Goal: Task Accomplishment & Management: Complete application form

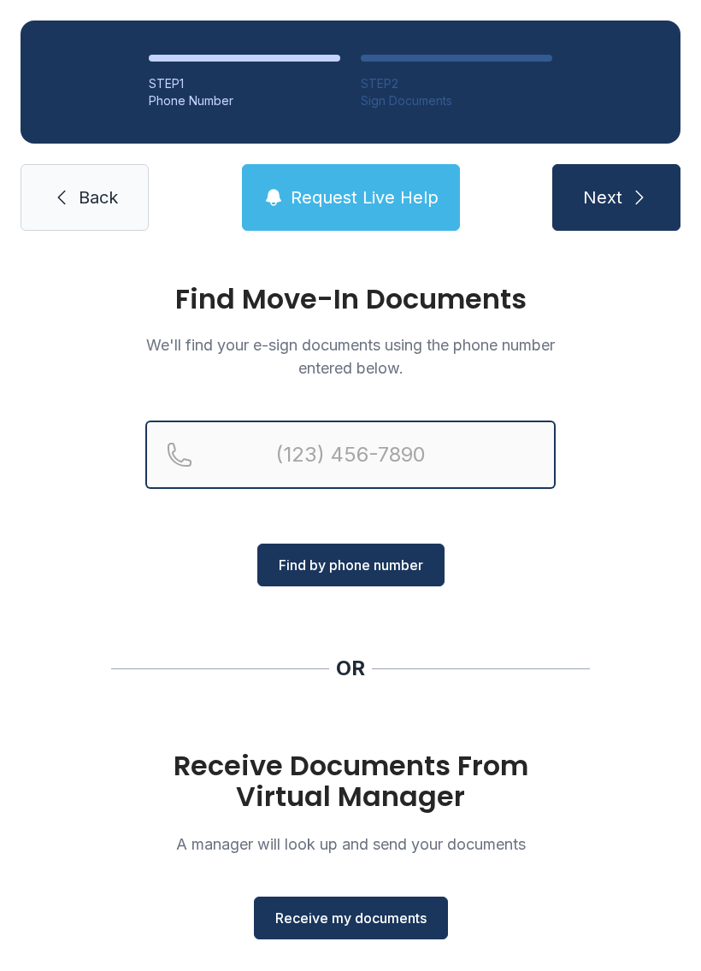
click at [391, 449] on input "Reservation phone number" at bounding box center [350, 454] width 410 height 68
type input "[PHONE_NUMBER]"
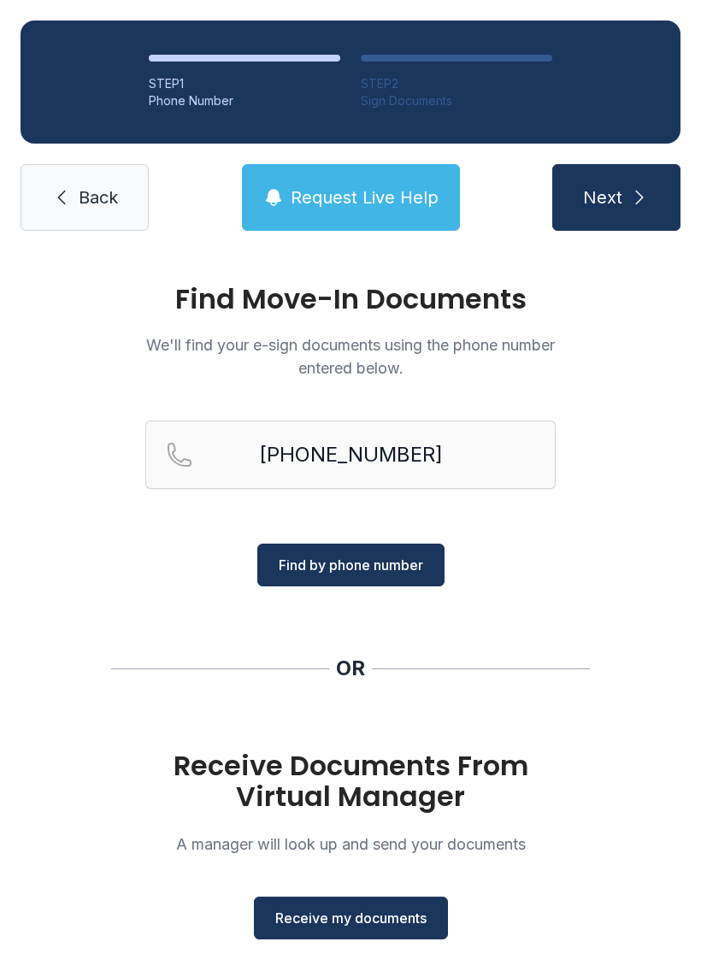
click at [362, 557] on span "Find by phone number" at bounding box center [351, 565] width 144 height 21
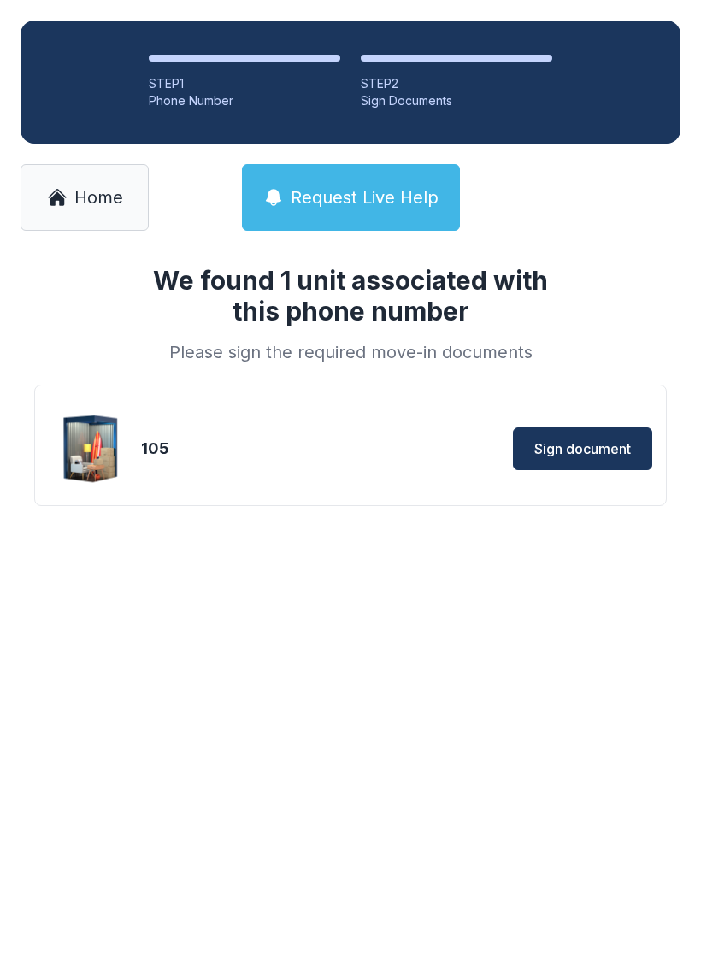
click at [574, 443] on span "Sign document" at bounding box center [582, 448] width 97 height 21
click at [605, 445] on span "Sign document" at bounding box center [582, 448] width 97 height 21
click at [370, 203] on span "Request Live Help" at bounding box center [365, 197] width 148 height 24
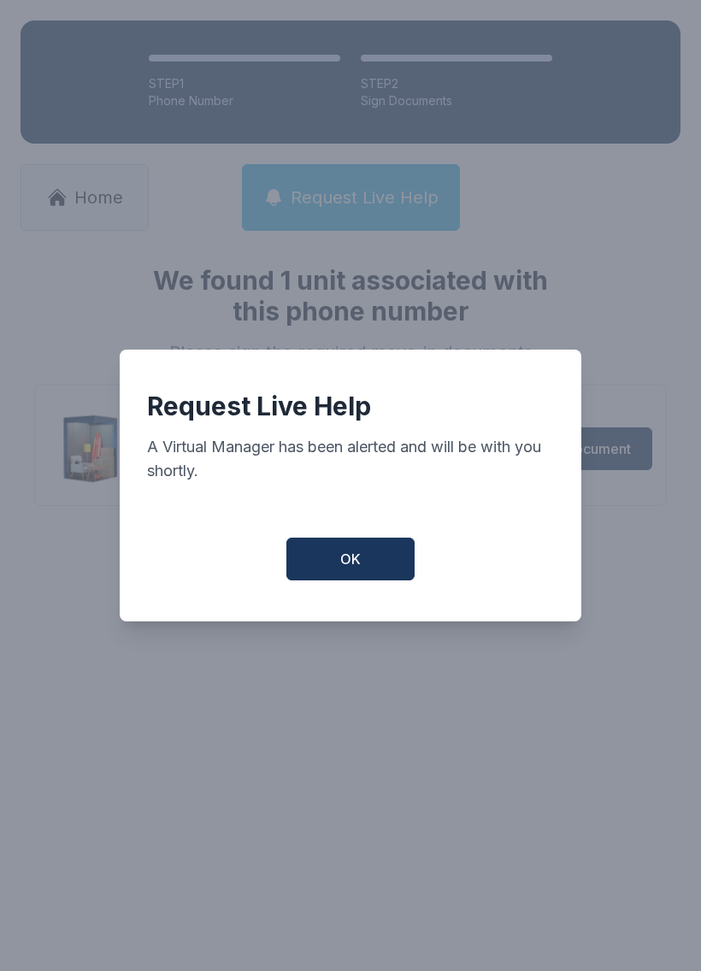
click at [357, 569] on span "OK" at bounding box center [350, 559] width 21 height 21
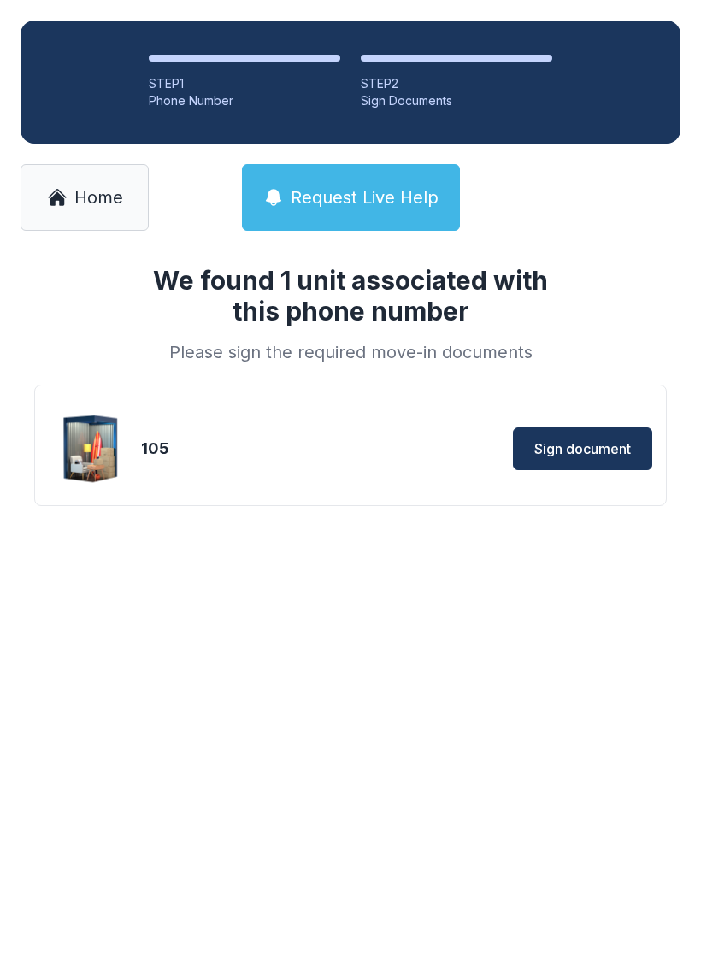
click at [96, 203] on span "Home" at bounding box center [98, 197] width 49 height 24
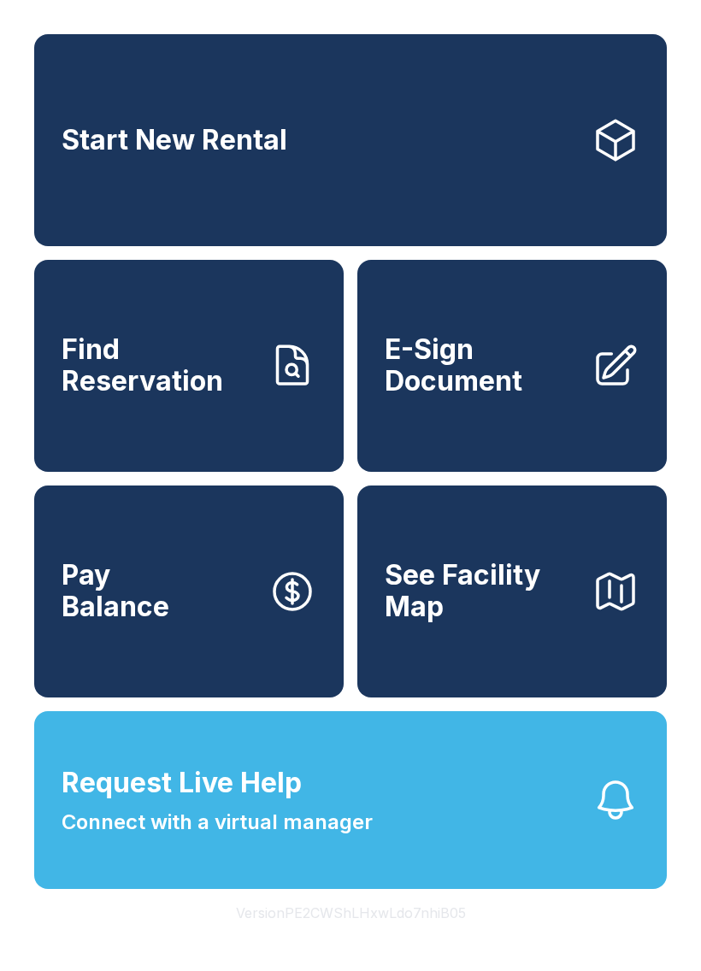
click at [415, 851] on button "Request Live Help Connect with a virtual manager" at bounding box center [350, 800] width 632 height 178
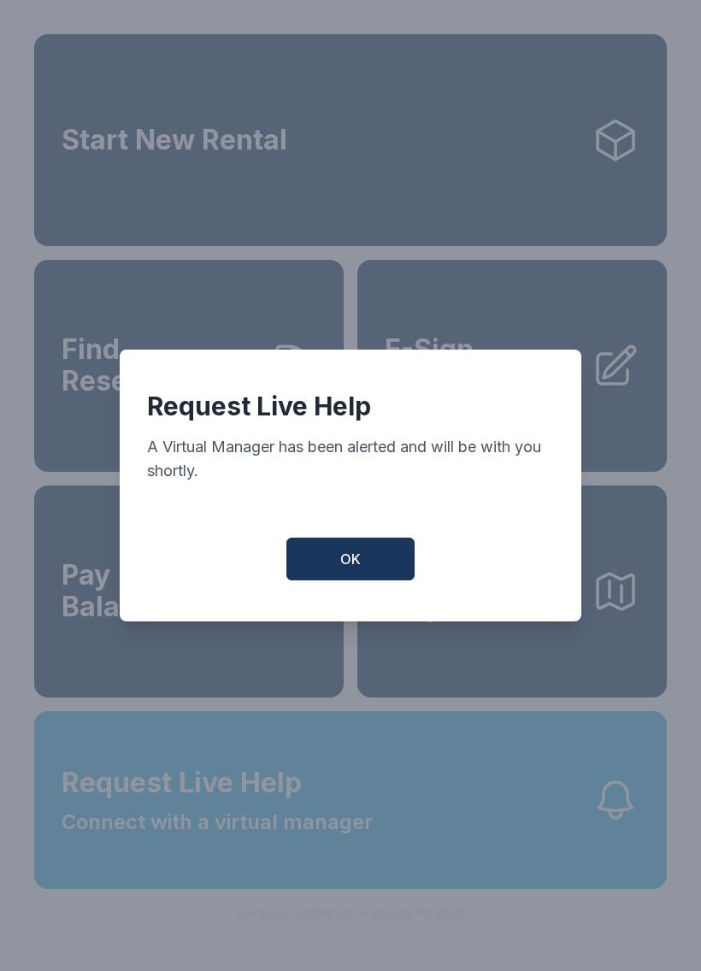
click at [359, 569] on span "OK" at bounding box center [350, 559] width 21 height 21
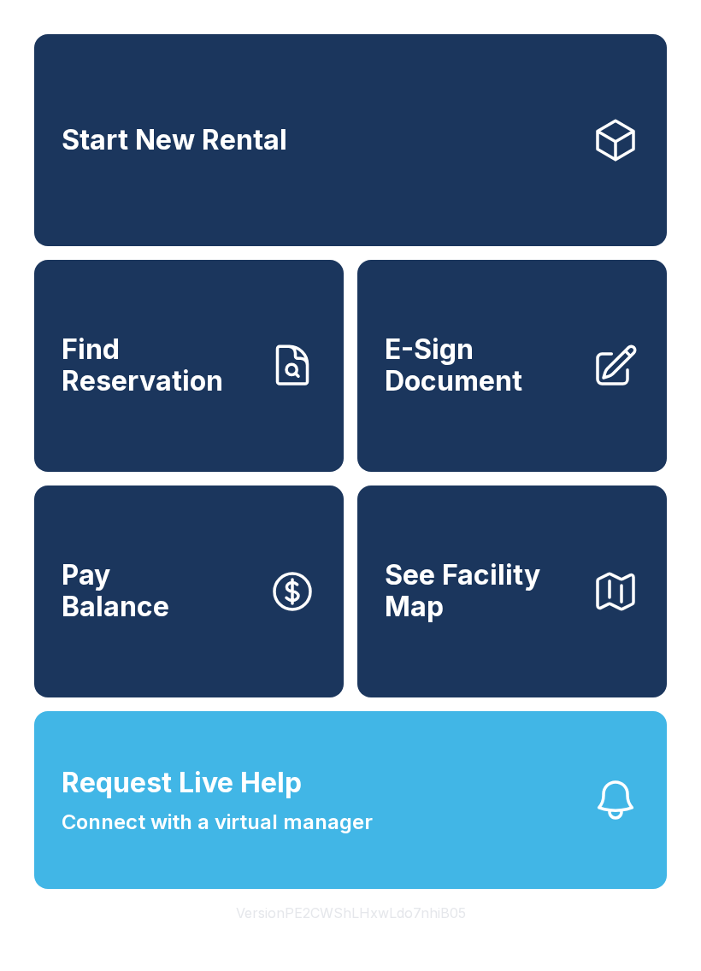
click at [296, 837] on span "Connect with a virtual manager" at bounding box center [217, 822] width 311 height 31
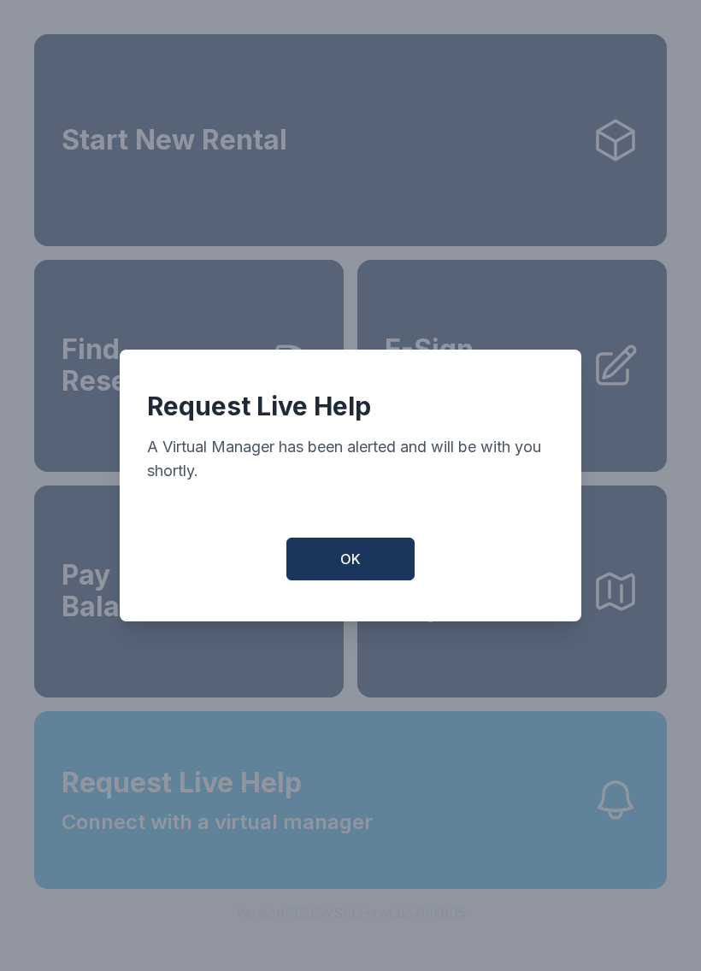
click at [344, 561] on span "OK" at bounding box center [350, 559] width 21 height 21
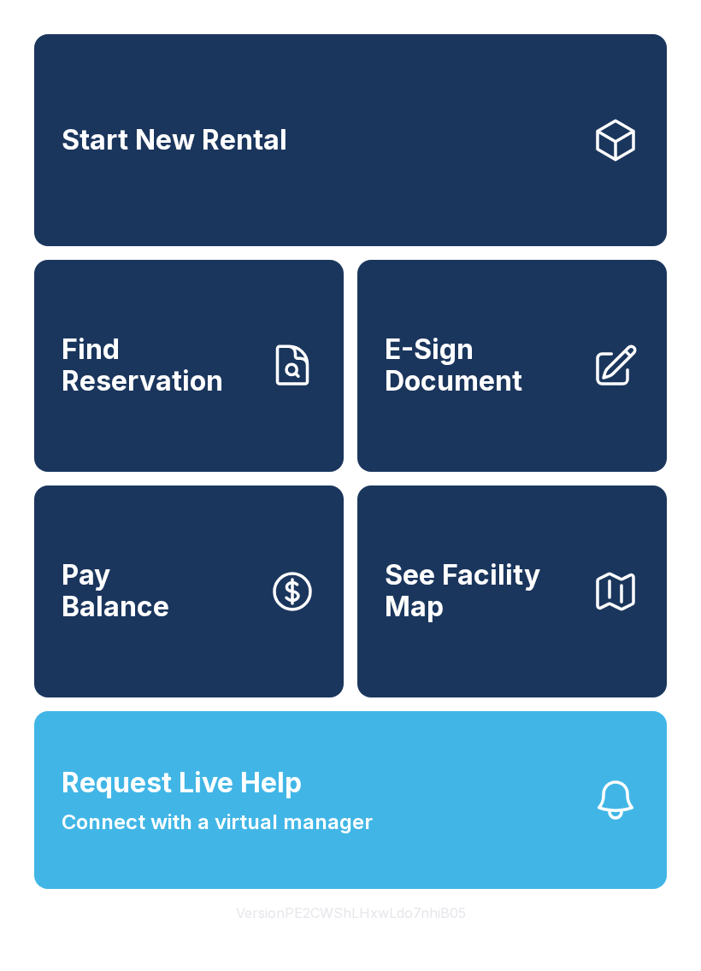
click at [209, 837] on span "Connect with a virtual manager" at bounding box center [217, 822] width 311 height 31
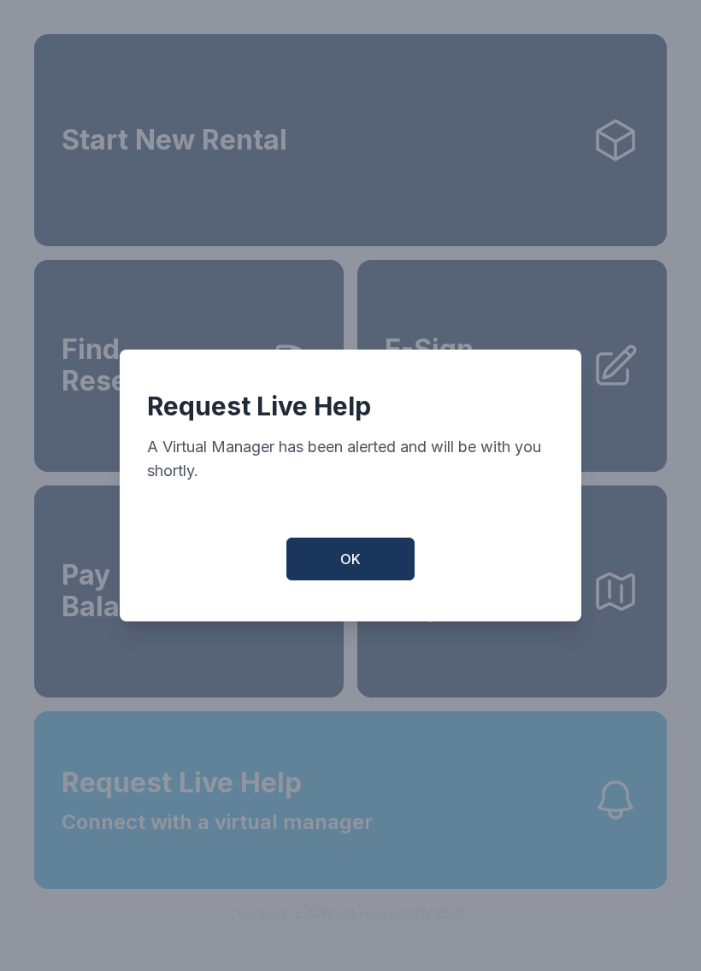
click at [354, 569] on span "OK" at bounding box center [350, 559] width 21 height 21
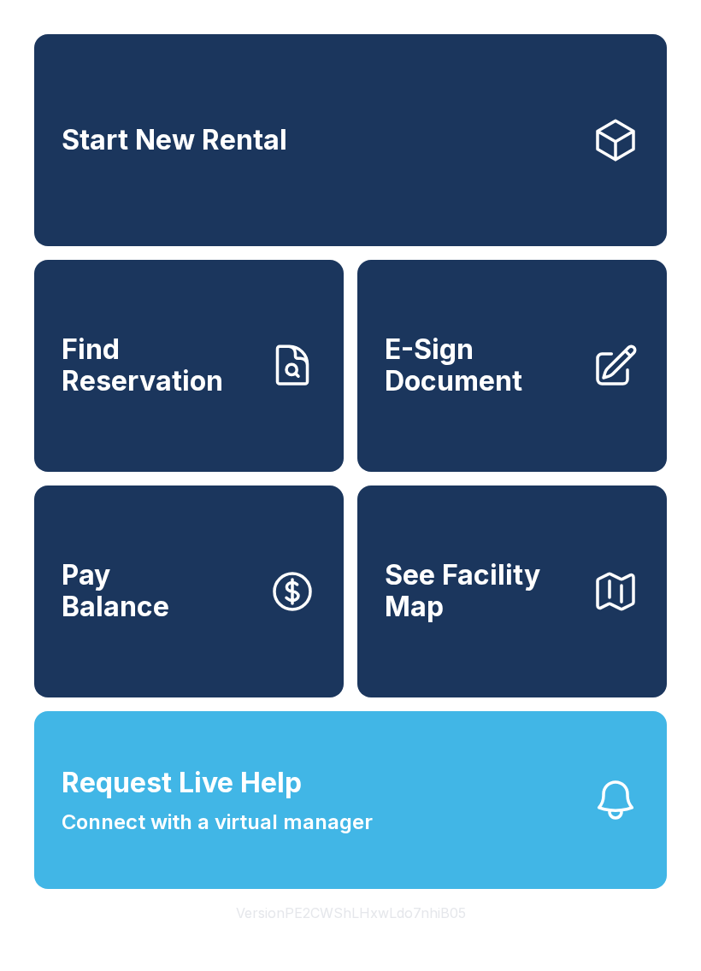
click at [294, 803] on span "Request Live Help" at bounding box center [182, 782] width 240 height 41
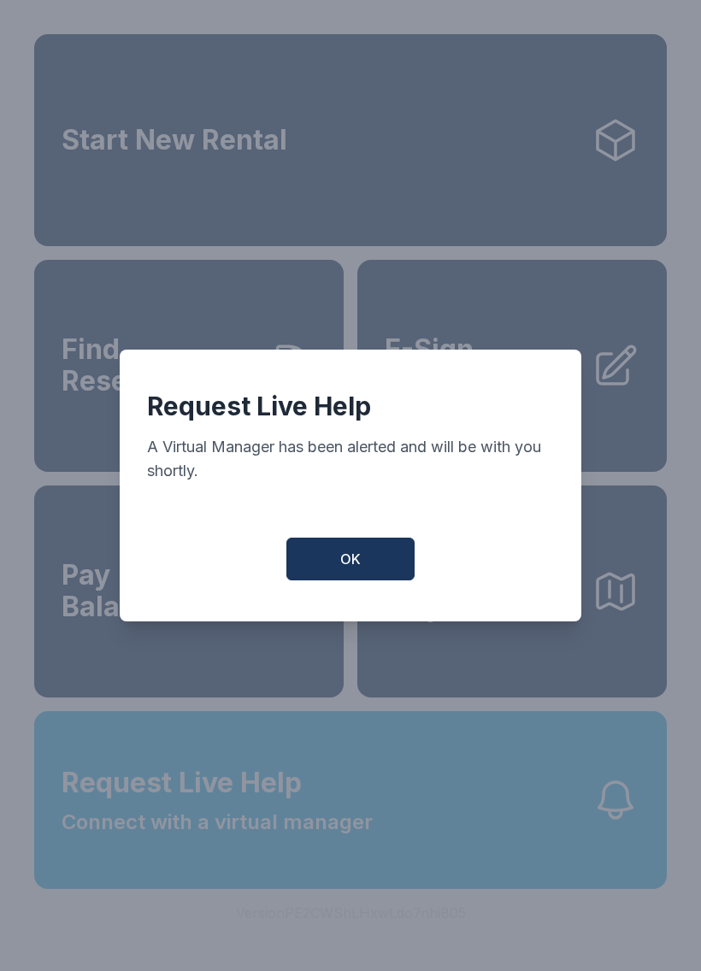
click at [346, 561] on span "OK" at bounding box center [350, 559] width 21 height 21
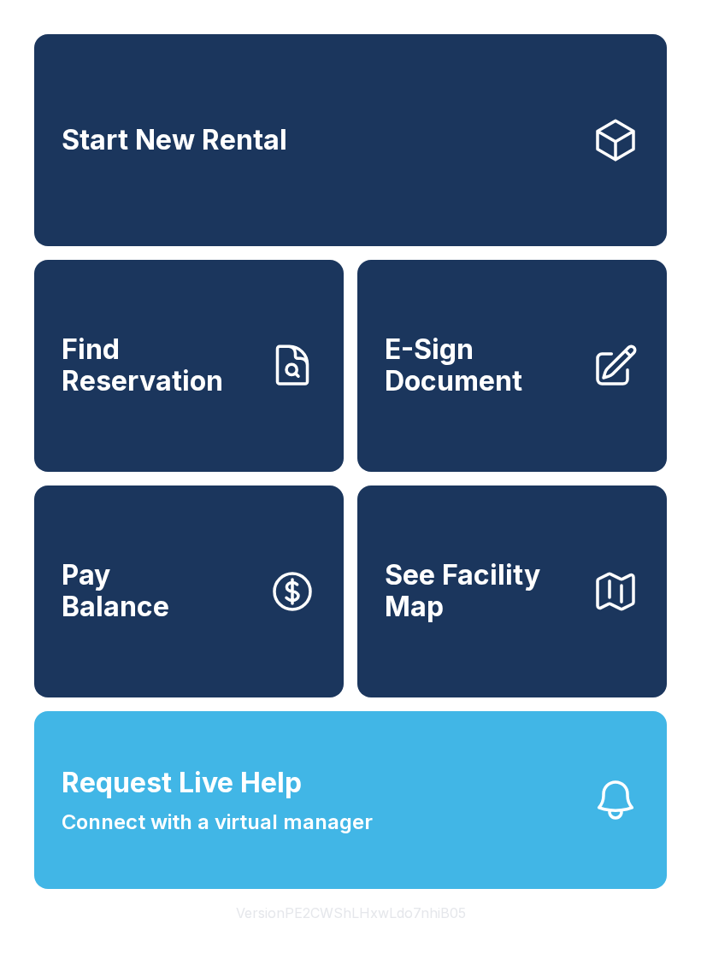
click at [335, 837] on span "Request Live Help Connect with a virtual manager" at bounding box center [217, 799] width 311 height 75
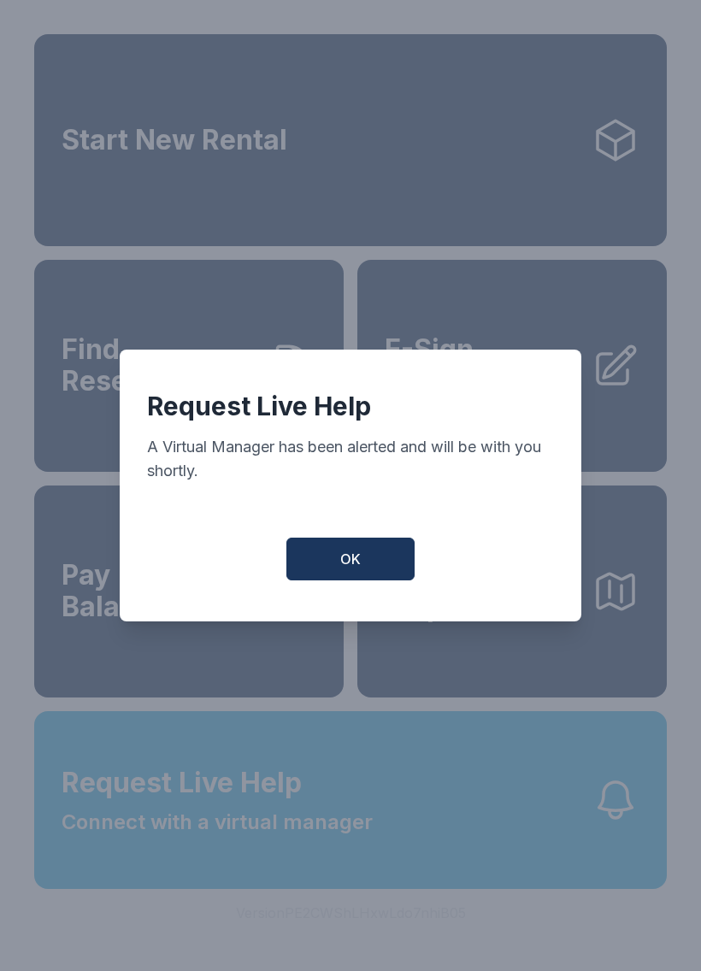
click at [344, 566] on span "OK" at bounding box center [350, 559] width 21 height 21
